Goal: Check status: Check status

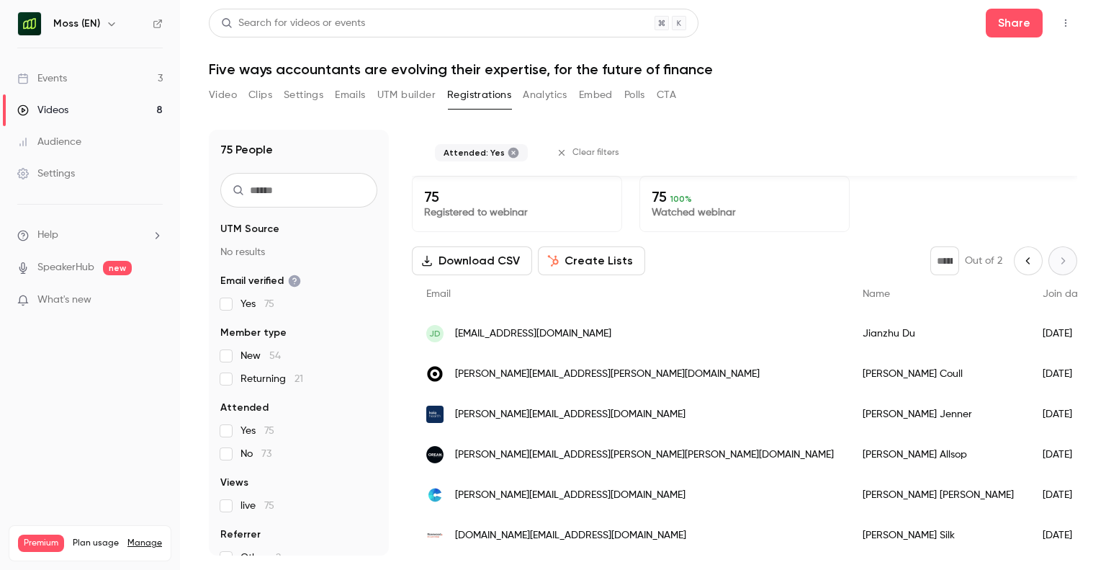
scroll to position [776, 0]
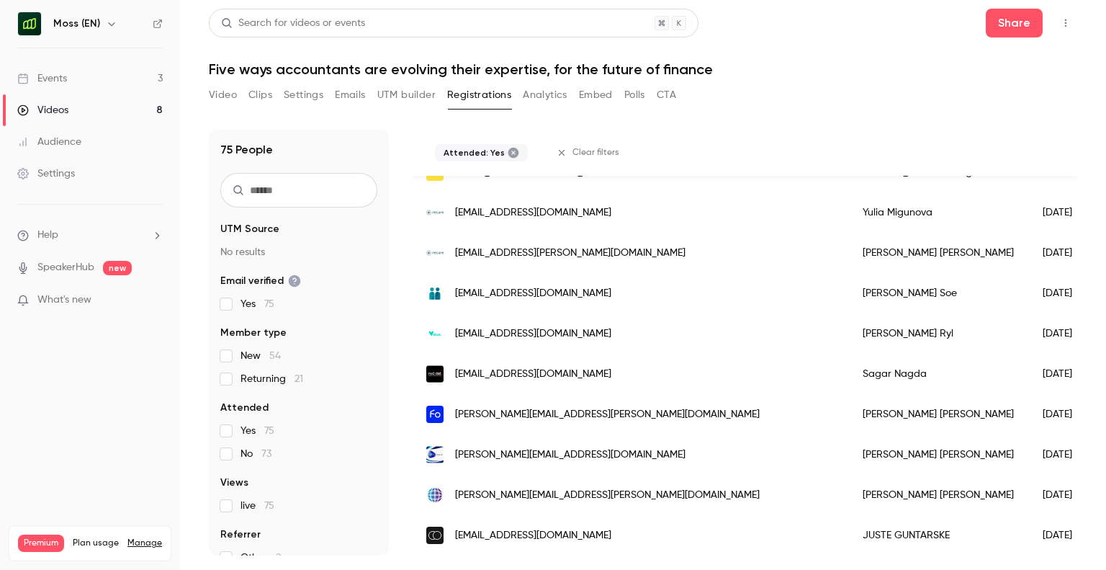
click at [401, 94] on button "UTM builder" at bounding box center [406, 95] width 58 height 23
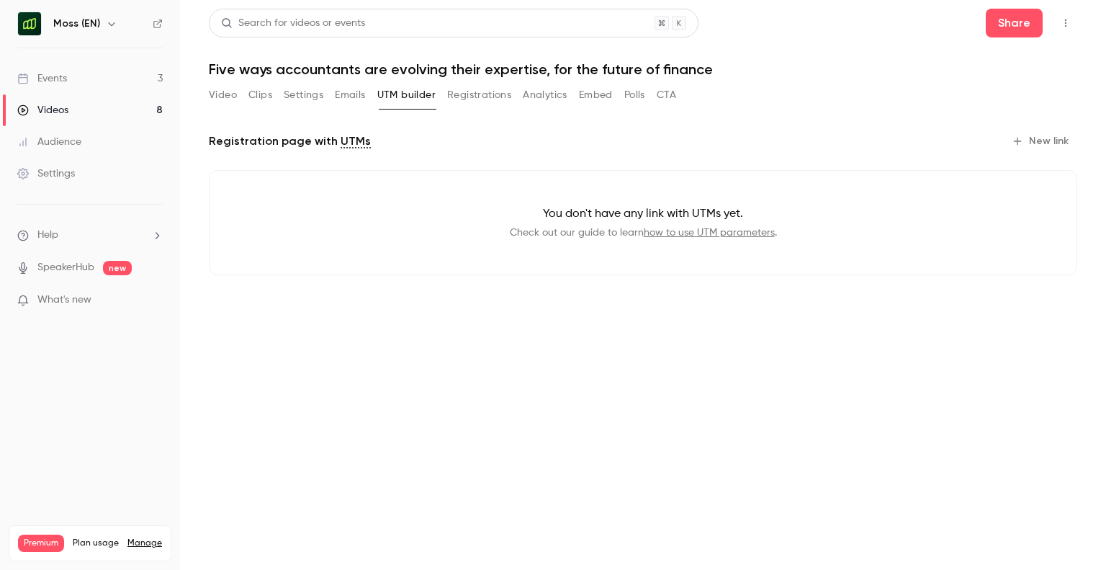
click at [472, 104] on button "Registrations" at bounding box center [479, 95] width 64 height 23
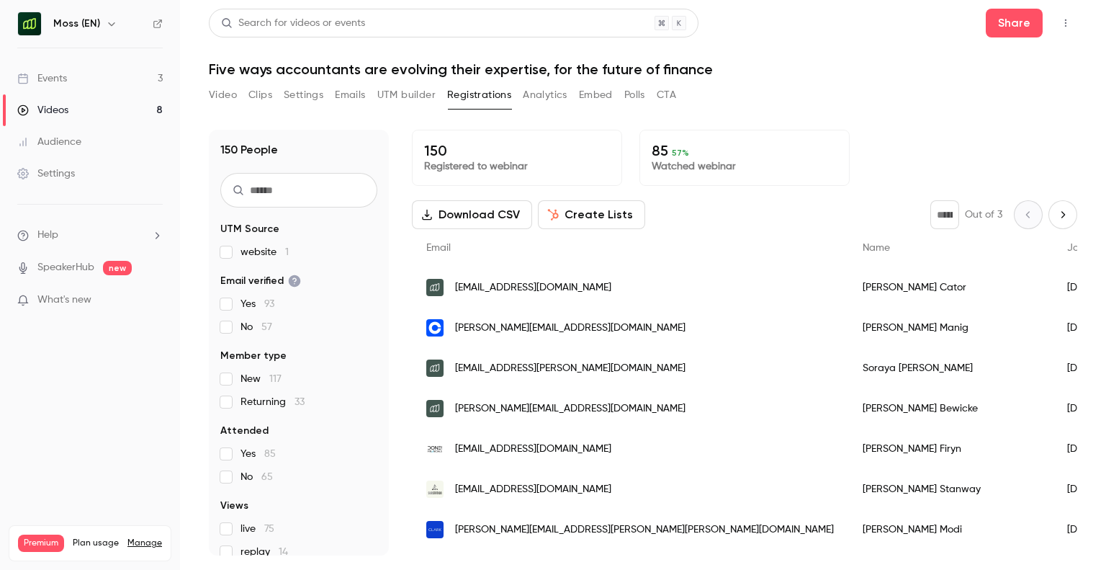
click at [673, 151] on span "57 %" at bounding box center [680, 153] width 17 height 10
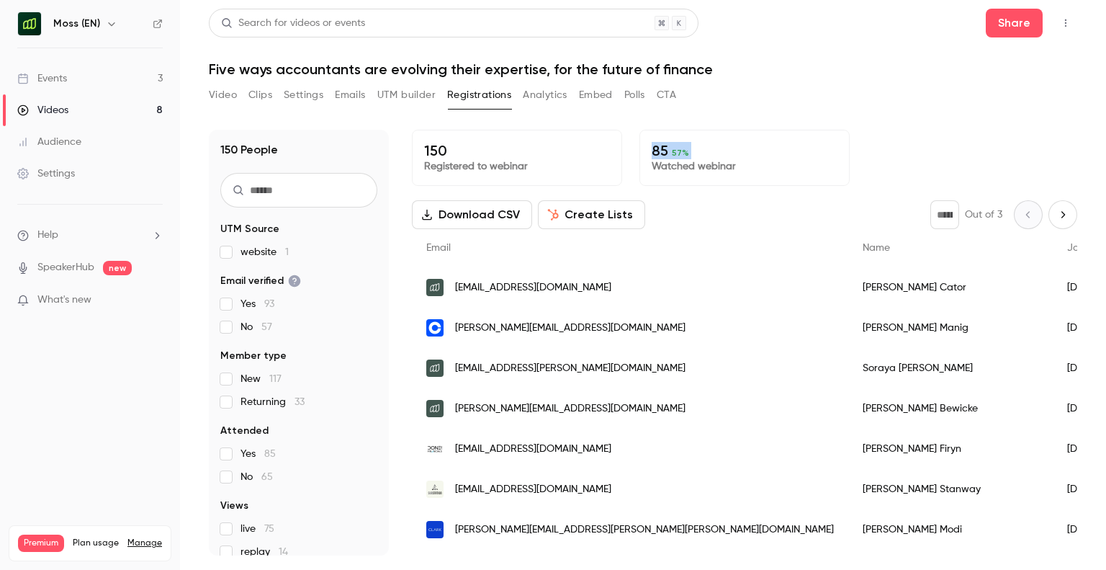
click at [673, 151] on span "57 %" at bounding box center [680, 153] width 17 height 10
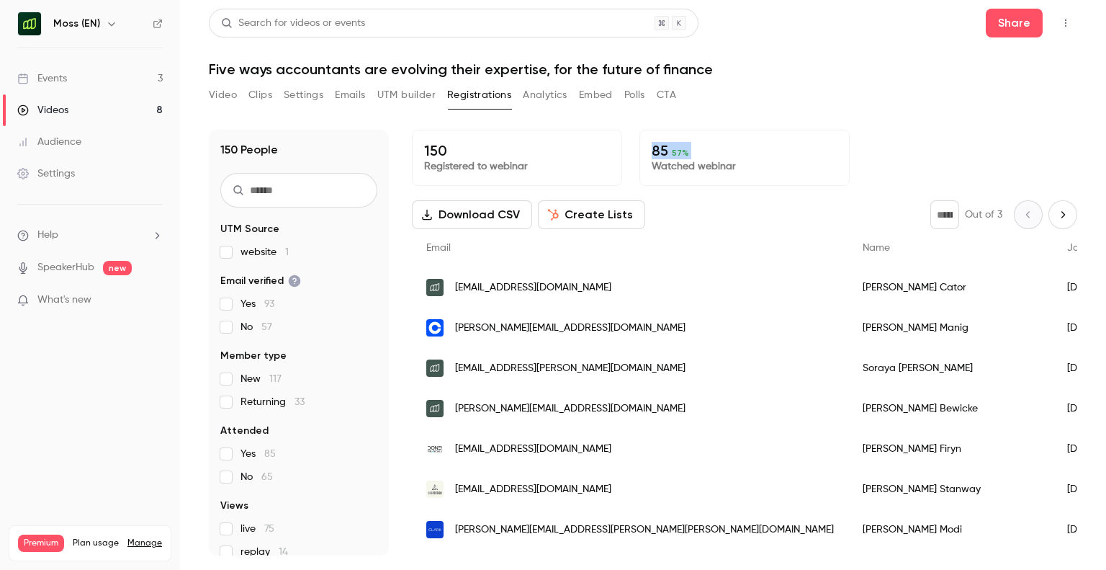
click at [673, 151] on span "57 %" at bounding box center [680, 153] width 17 height 10
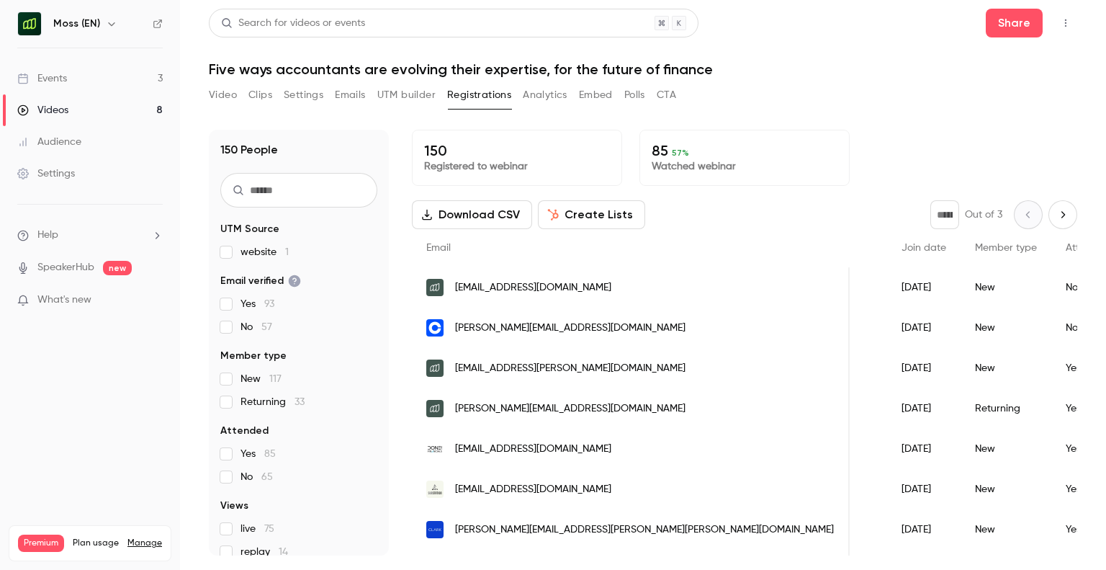
scroll to position [0, 187]
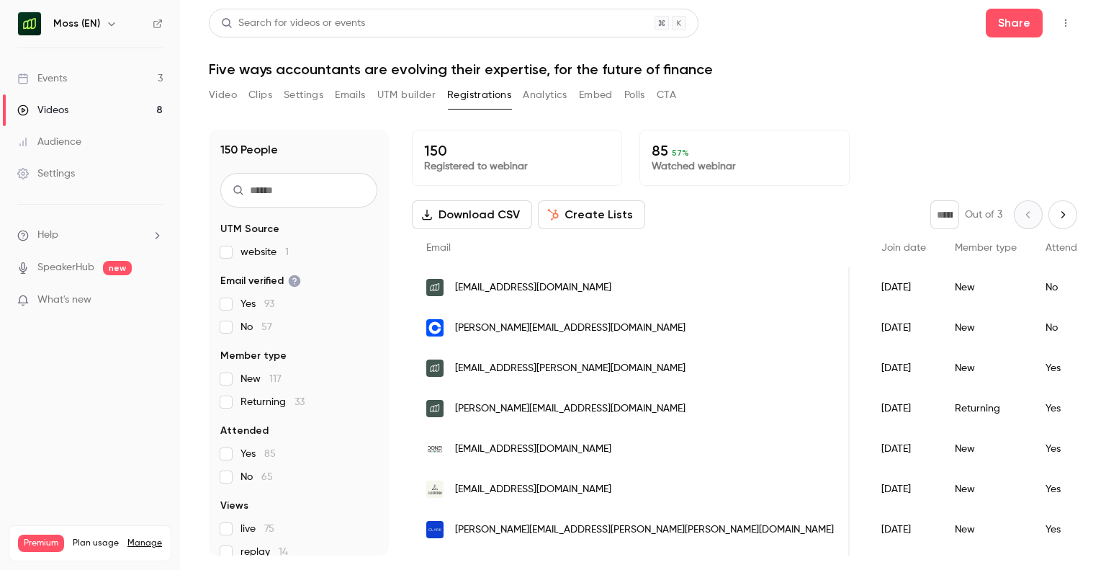
click at [941, 323] on div "New" at bounding box center [986, 328] width 91 height 40
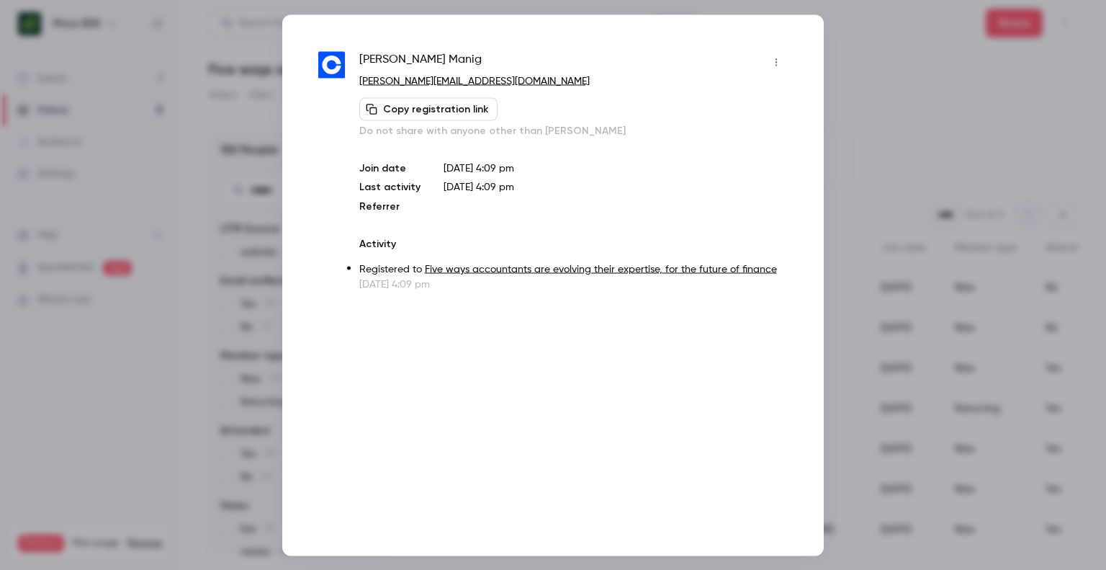
click at [879, 143] on div at bounding box center [553, 285] width 1106 height 570
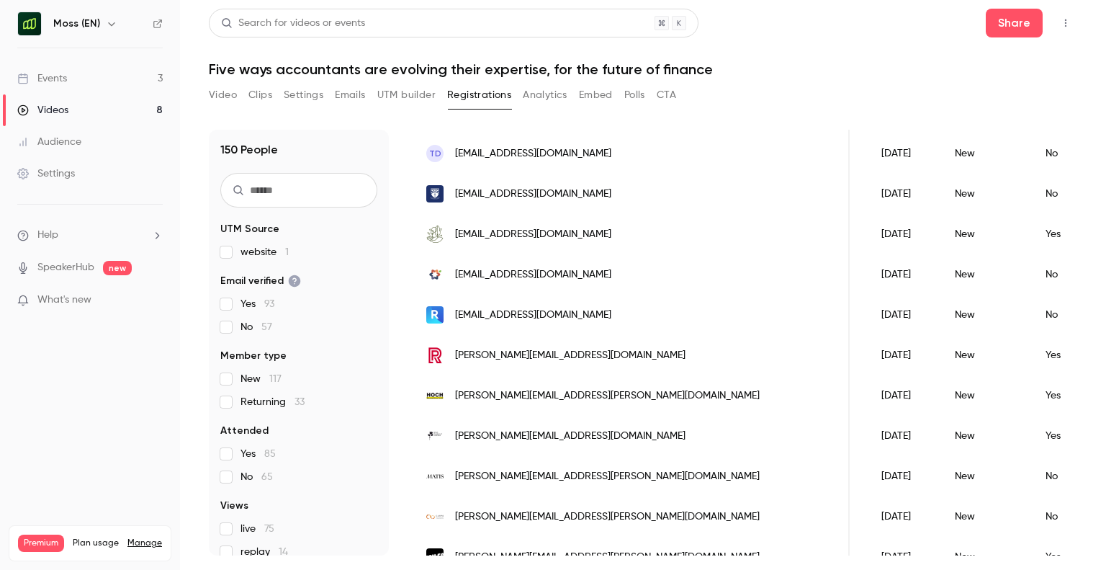
scroll to position [836, 0]
